Goal: Contribute content: Add original content to the website for others to see

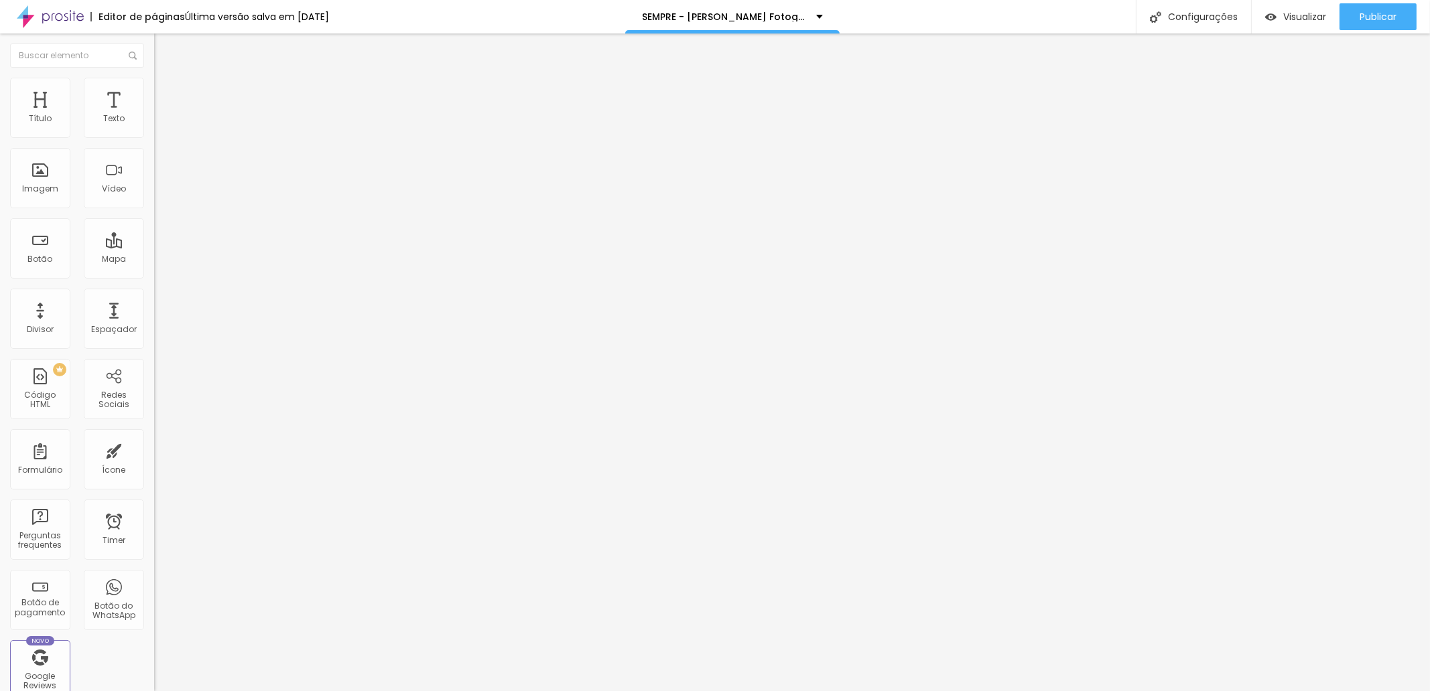
click at [154, 115] on span "Trocar imagem" at bounding box center [190, 109] width 73 height 11
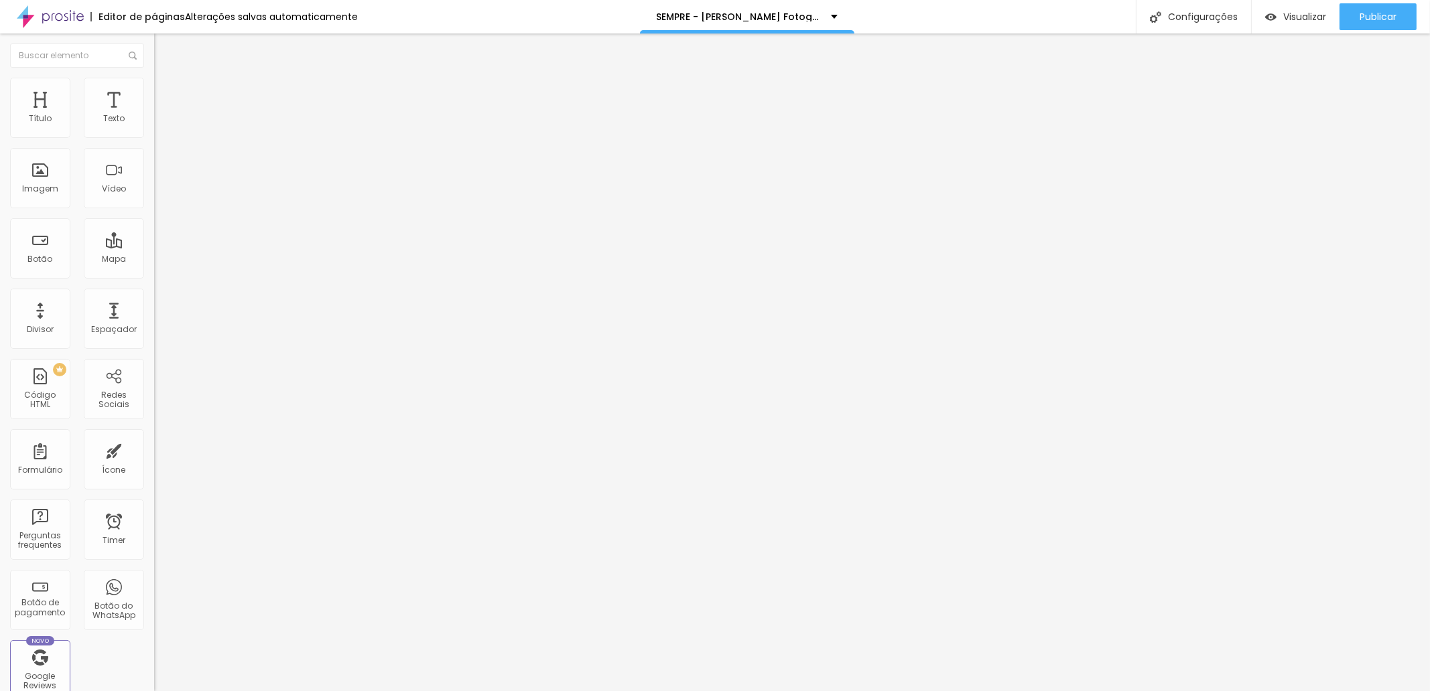
click at [154, 115] on span "Trocar imagem" at bounding box center [190, 109] width 73 height 11
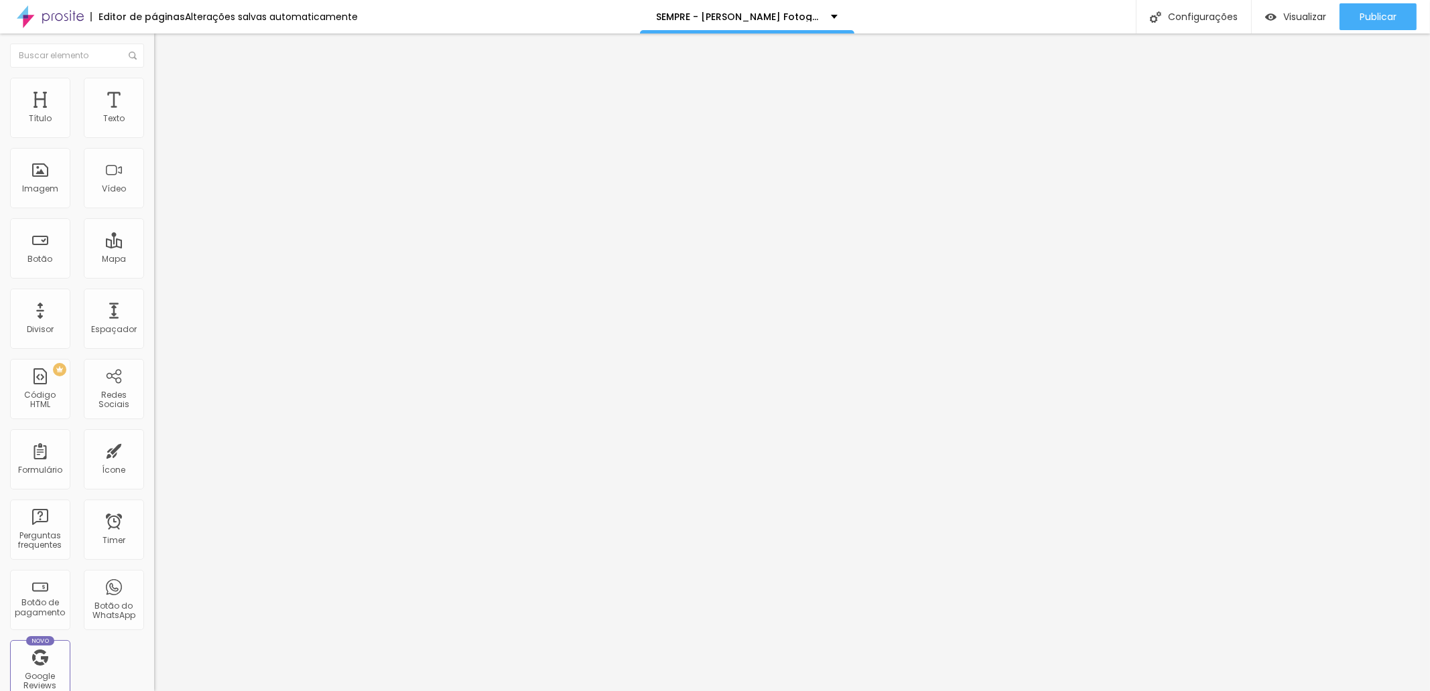
click at [154, 114] on div "Trocar imagem" at bounding box center [231, 109] width 154 height 9
click at [154, 115] on span "Trocar imagem" at bounding box center [190, 109] width 73 height 11
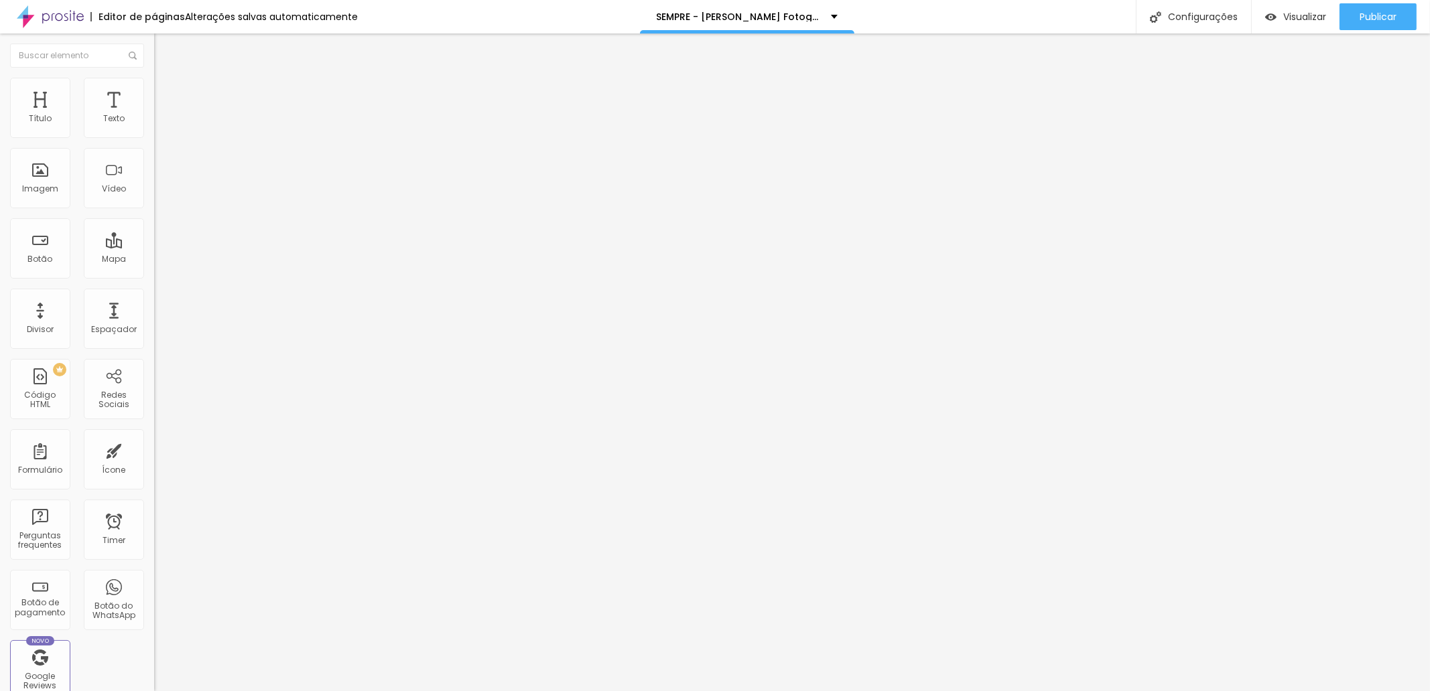
click at [154, 115] on span "Trocar imagem" at bounding box center [190, 109] width 73 height 11
click at [154, 114] on div "Trocar imagem" at bounding box center [231, 109] width 154 height 9
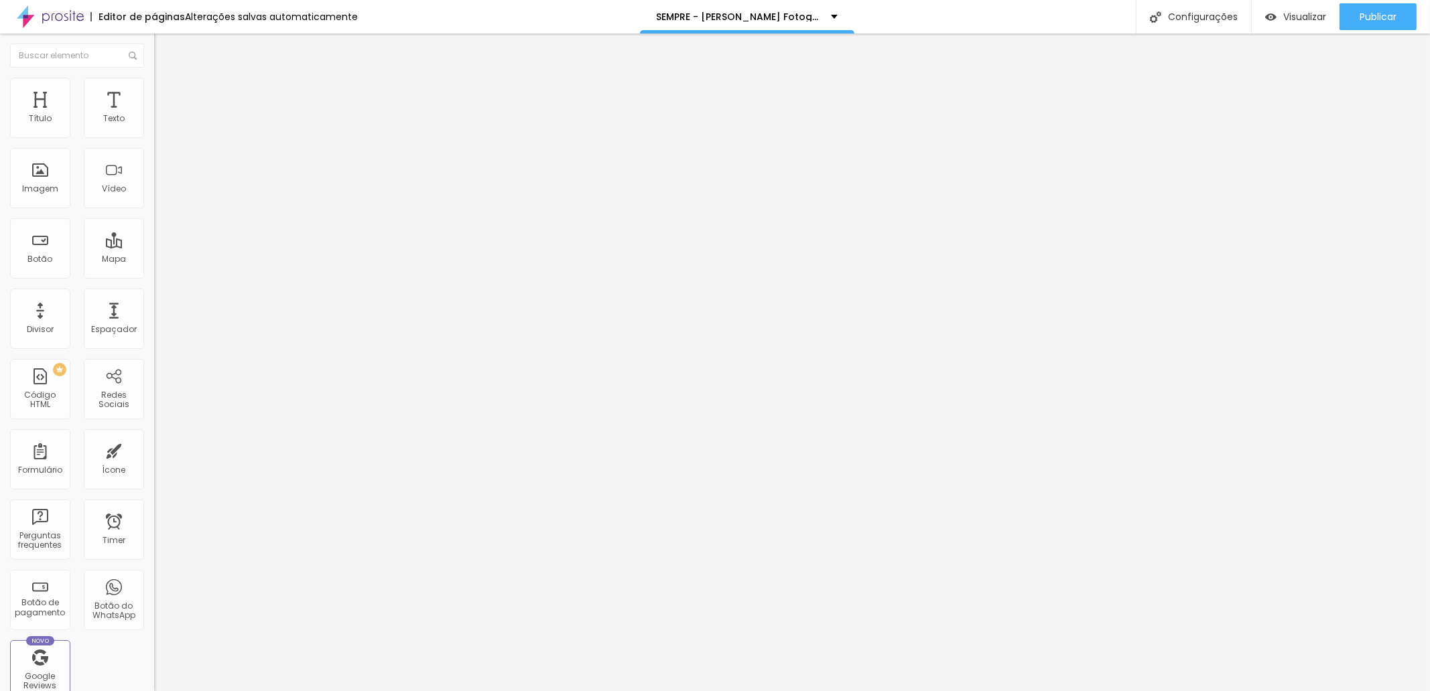
click at [154, 115] on span "Trocar imagem" at bounding box center [190, 109] width 73 height 11
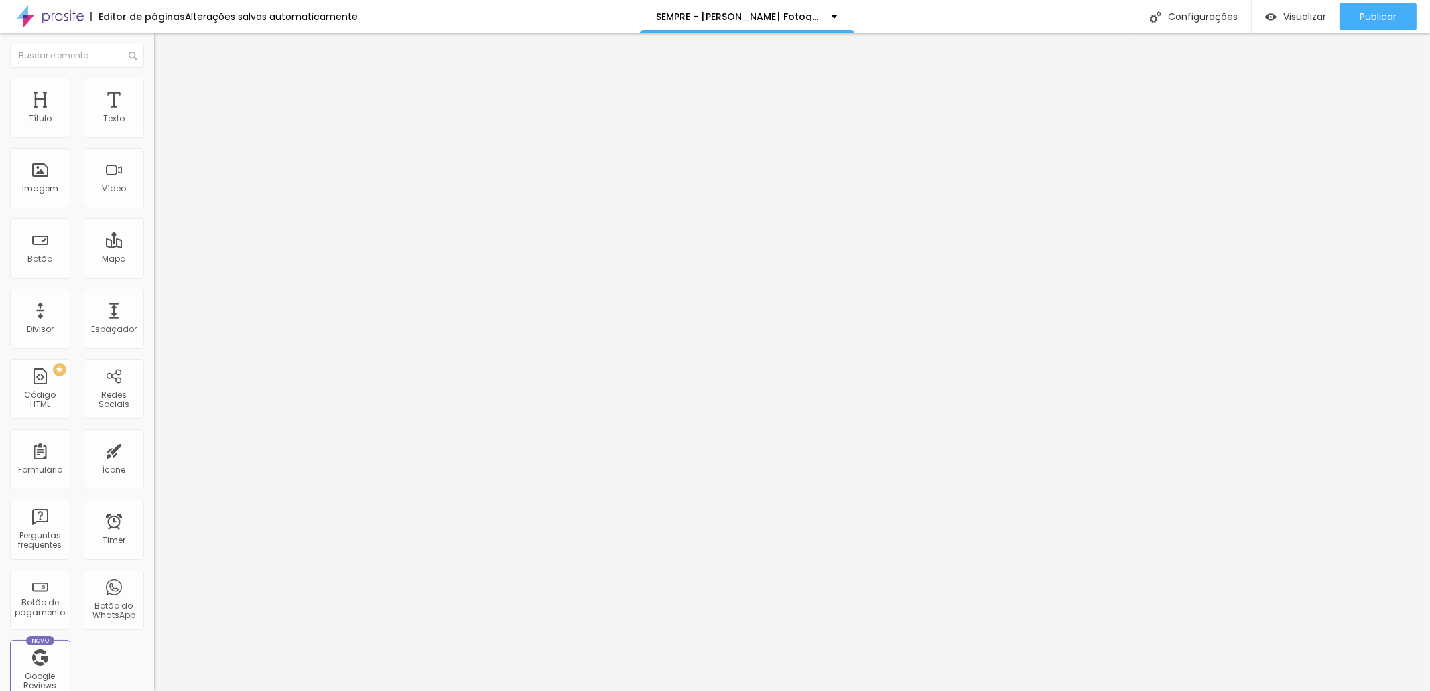
click at [1384, 26] on div "Publicar" at bounding box center [1377, 16] width 37 height 27
click at [1387, 5] on div "Publicar" at bounding box center [1377, 16] width 37 height 27
